Goal: Information Seeking & Learning: Learn about a topic

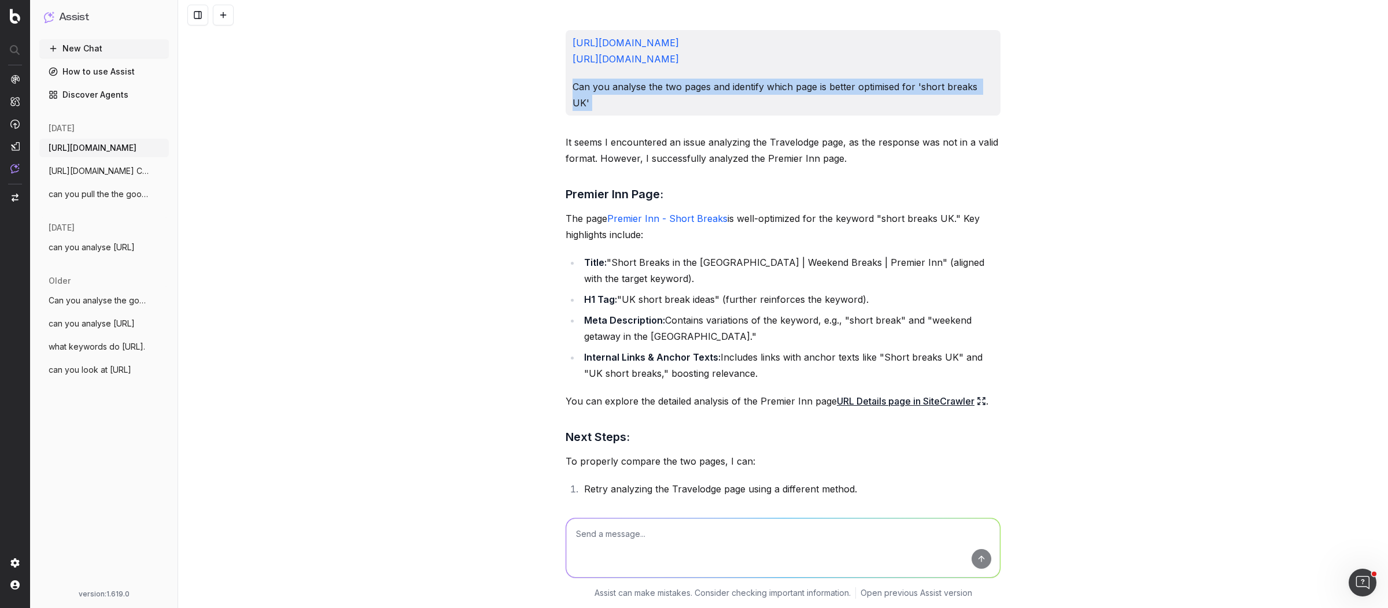
click at [94, 47] on button "New Chat" at bounding box center [104, 48] width 130 height 19
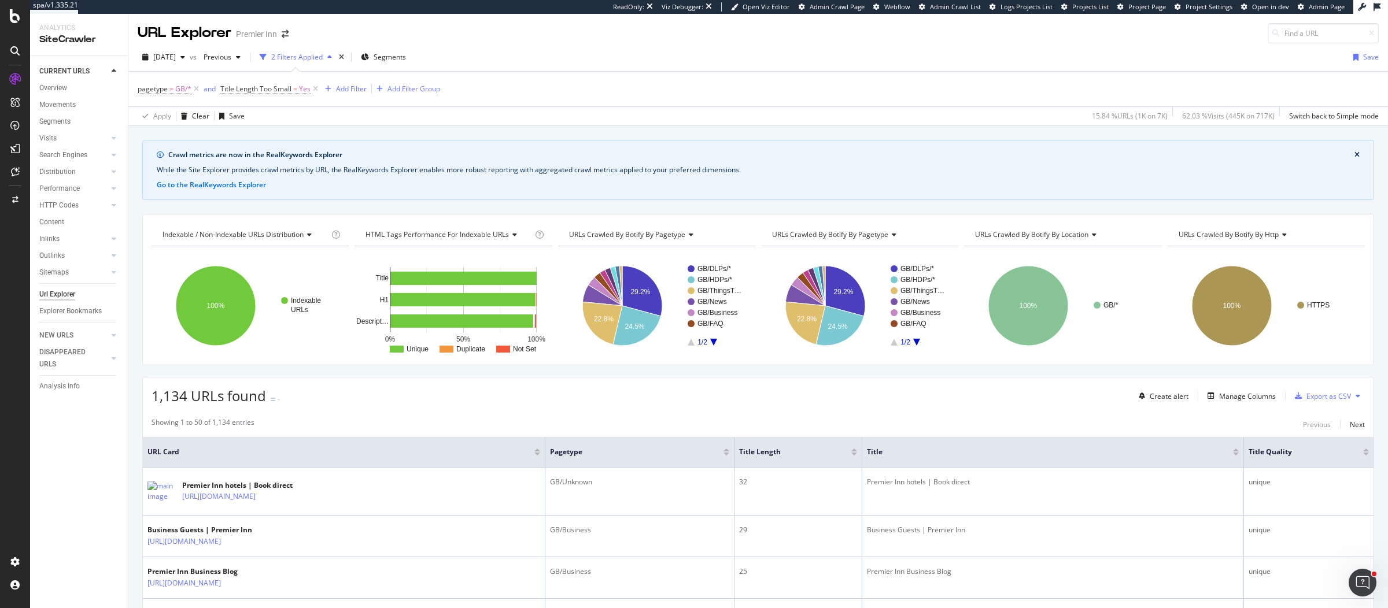
scroll to position [205, 0]
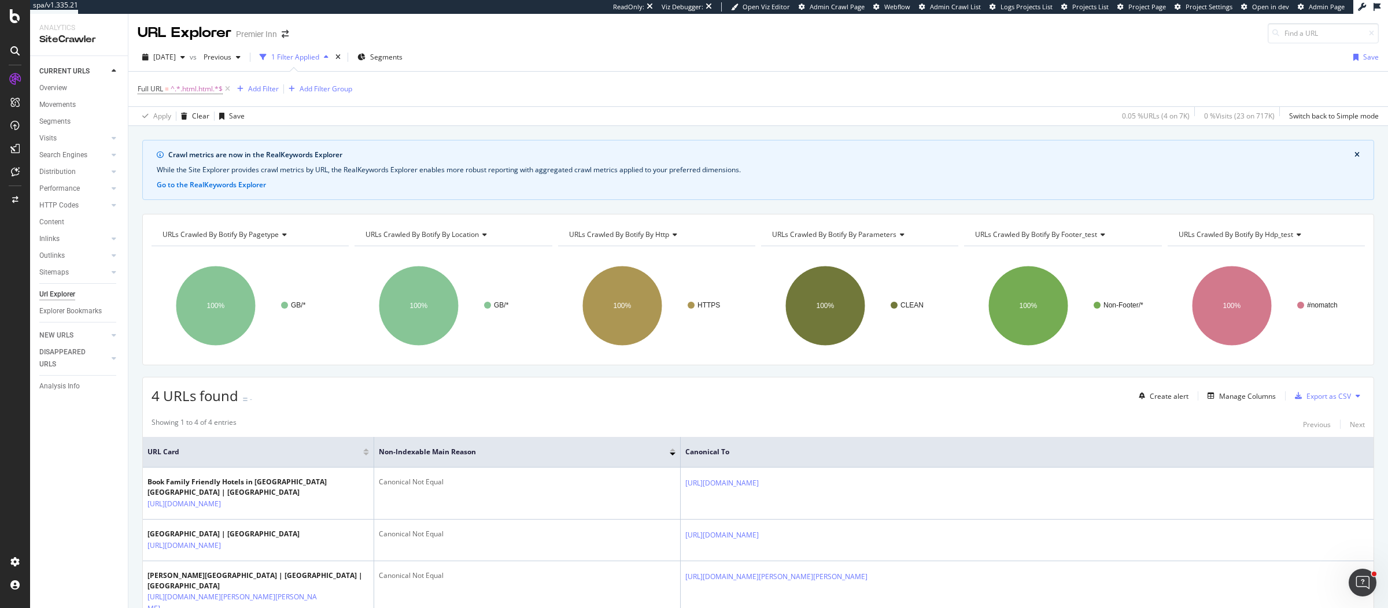
scroll to position [89, 0]
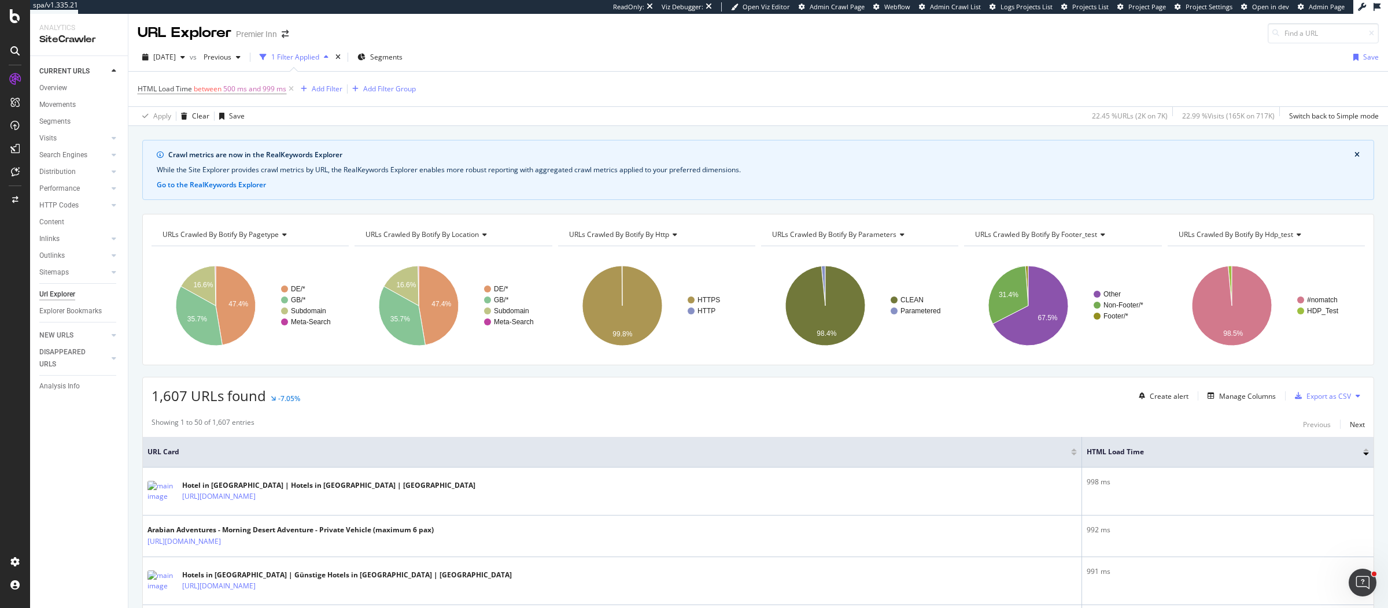
scroll to position [238, 0]
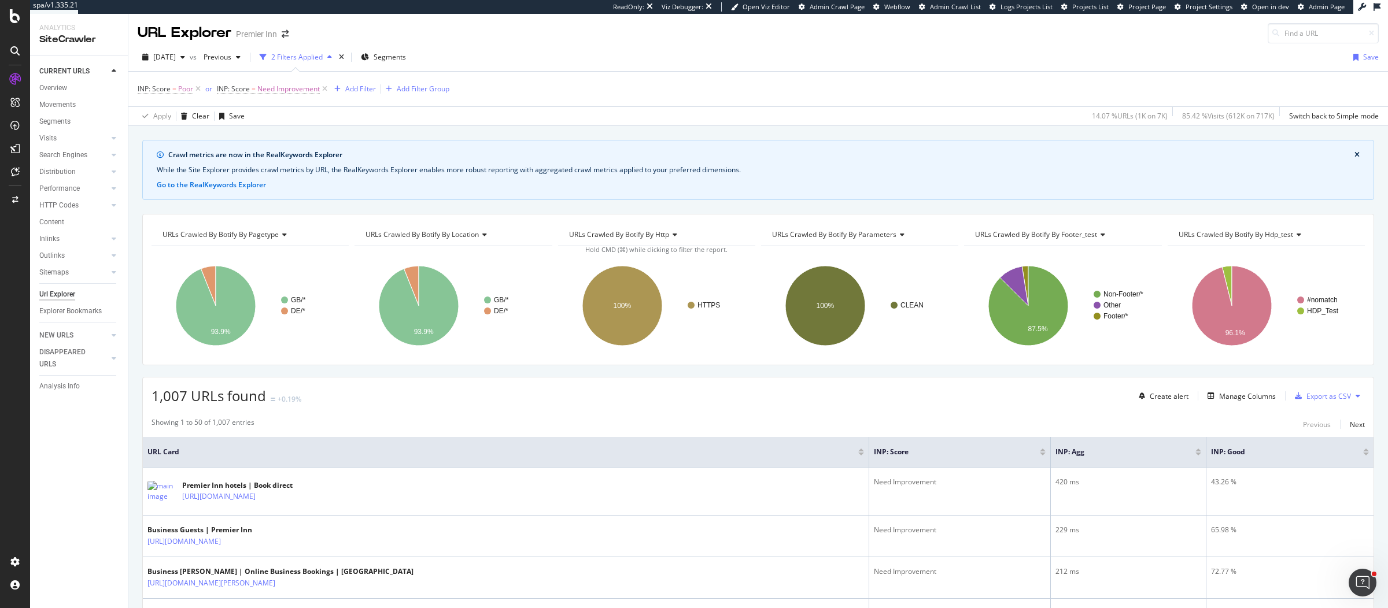
scroll to position [228, 0]
